Goal: Transaction & Acquisition: Subscribe to service/newsletter

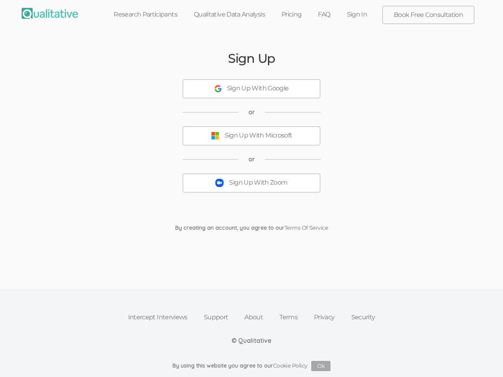
click at [252, 189] on button "Sign Up With Zoom" at bounding box center [252, 183] width 138 height 19
click at [252, 89] on div "Sign Up With Google" at bounding box center [258, 88] width 62 height 9
click at [252, 136] on div "Sign Up With Microsoft" at bounding box center [259, 135] width 68 height 9
click at [252, 183] on button "Sign Up With Zoom" at bounding box center [252, 183] width 138 height 19
click at [321, 366] on button "Ok" at bounding box center [320, 366] width 19 height 10
